Goal: Communication & Community: Answer question/provide support

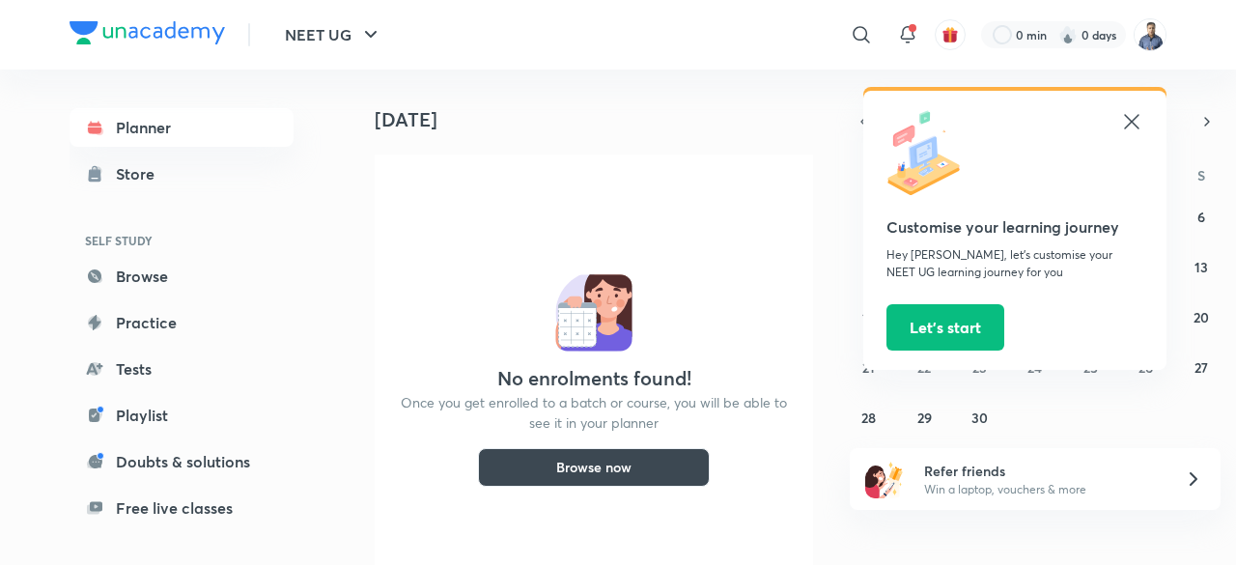
click at [1151, 44] on img at bounding box center [1150, 34] width 33 height 33
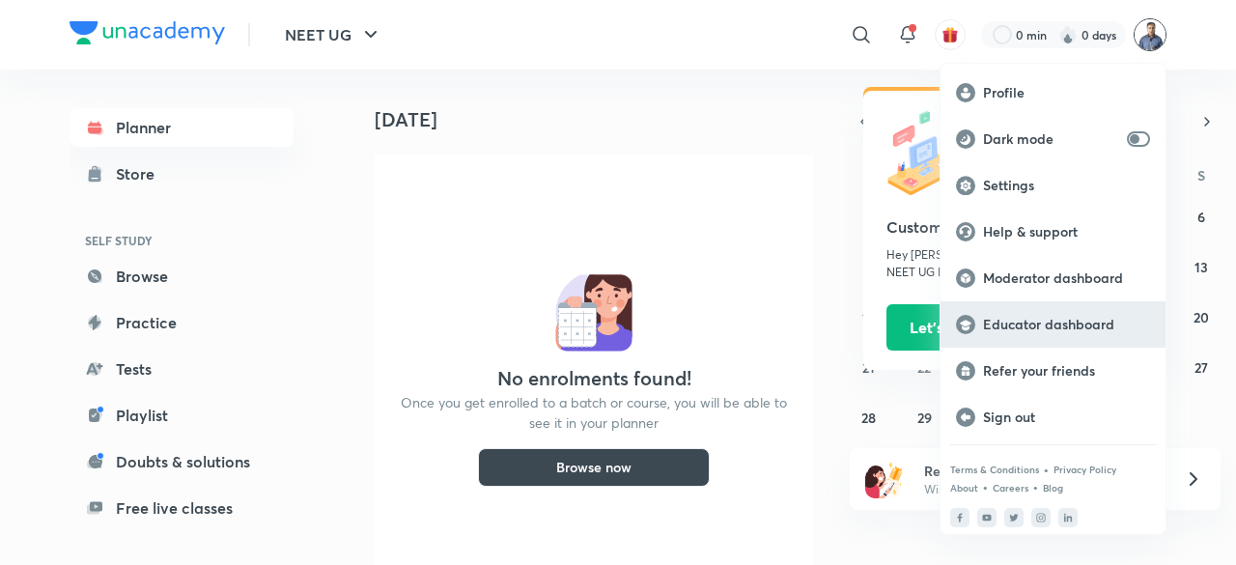
click at [1066, 327] on p "Educator dashboard" at bounding box center [1066, 324] width 167 height 17
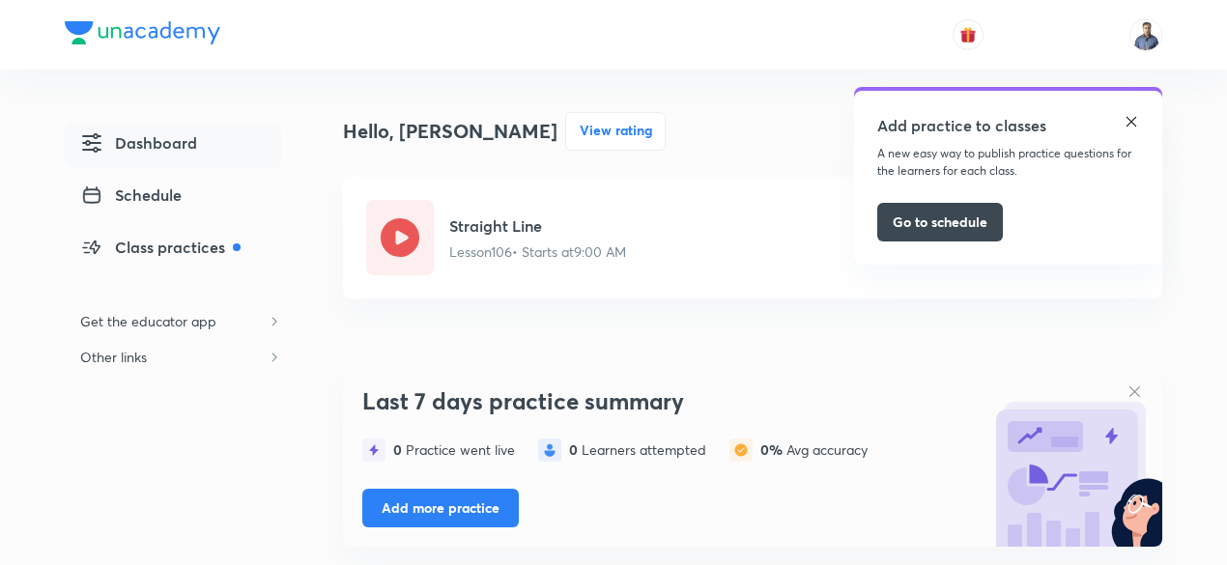
click at [1133, 123] on img at bounding box center [1130, 121] width 15 height 15
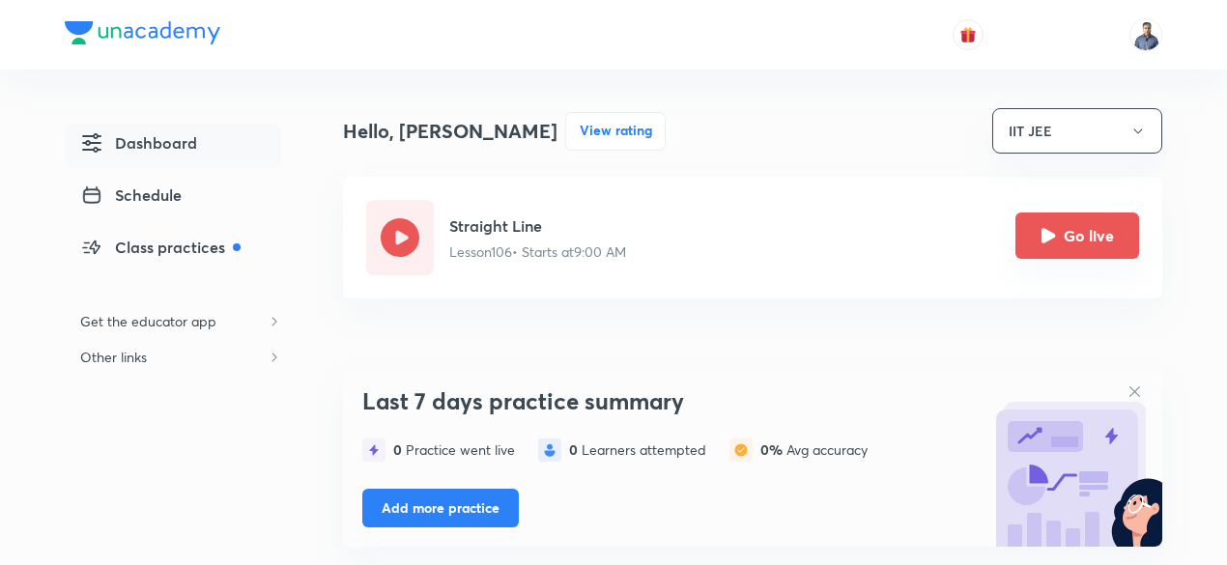
click at [1098, 243] on button "Go live" at bounding box center [1077, 236] width 124 height 46
